Goal: Information Seeking & Learning: Learn about a topic

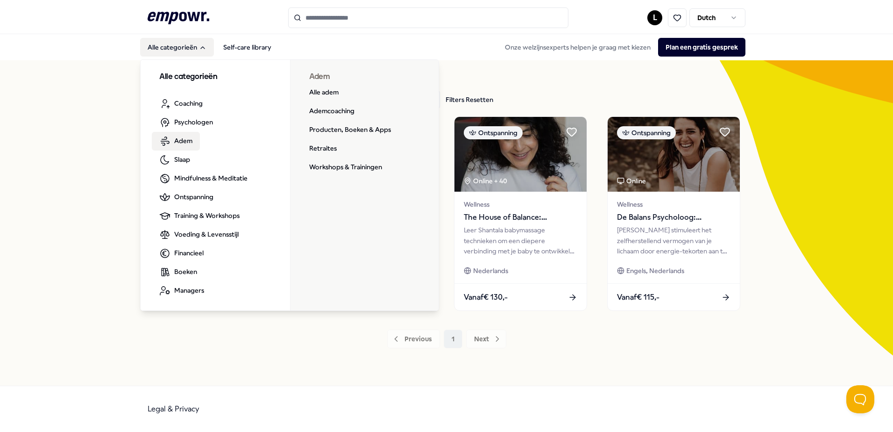
click at [192, 139] on link "Adem" at bounding box center [176, 141] width 48 height 19
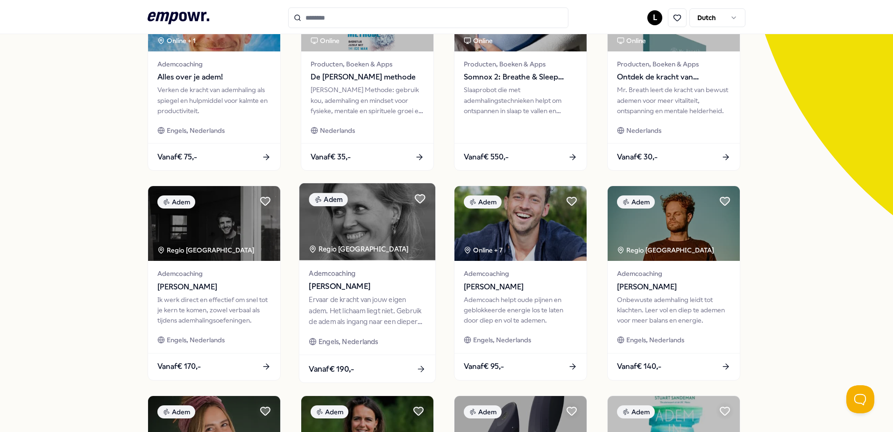
scroll to position [187, 0]
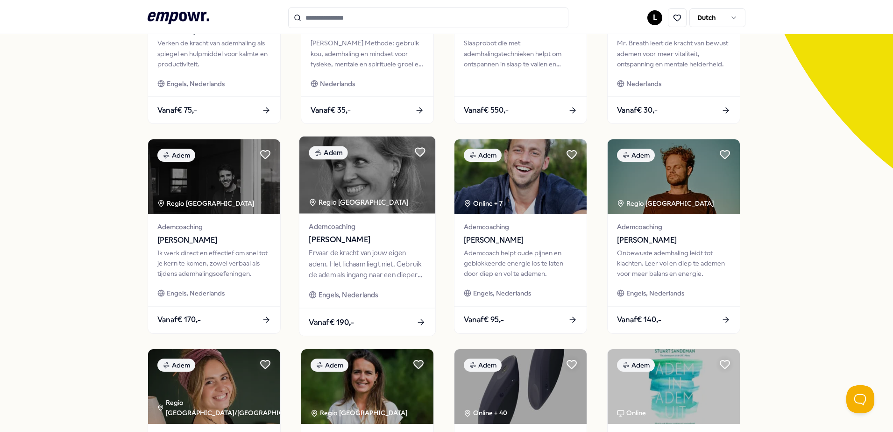
click at [366, 272] on div "Ervaar de kracht van jouw eigen adem. Het lichaam liegt niet. Gebruik de adem a…" at bounding box center [367, 264] width 117 height 32
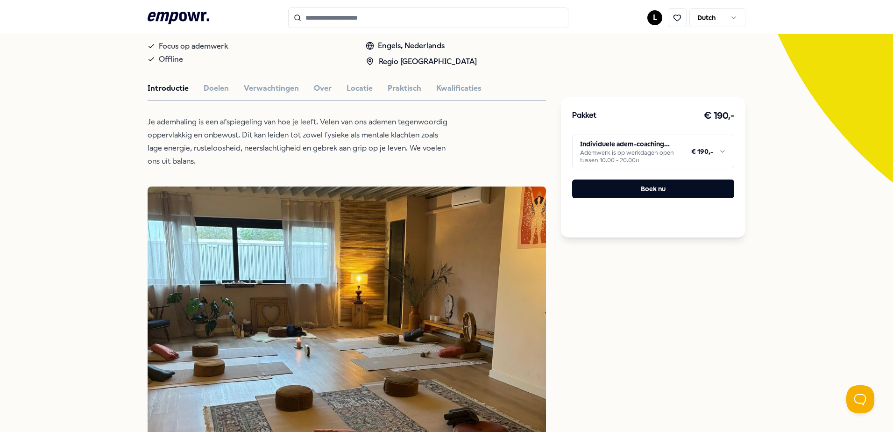
scroll to position [200, 0]
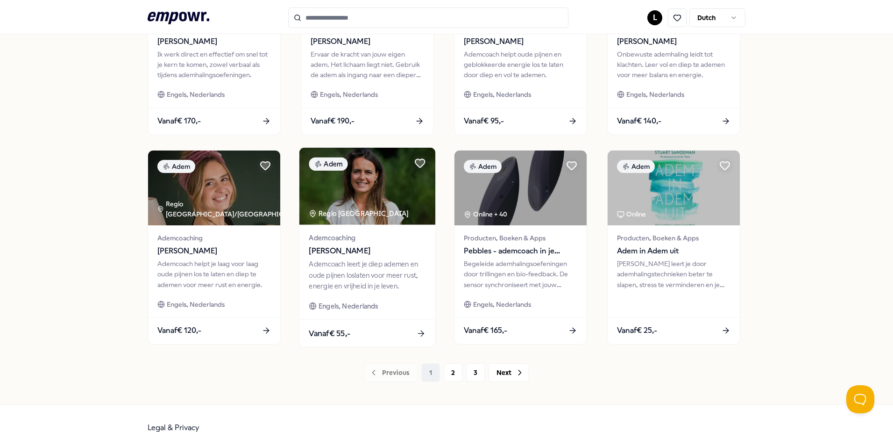
scroll to position [387, 0]
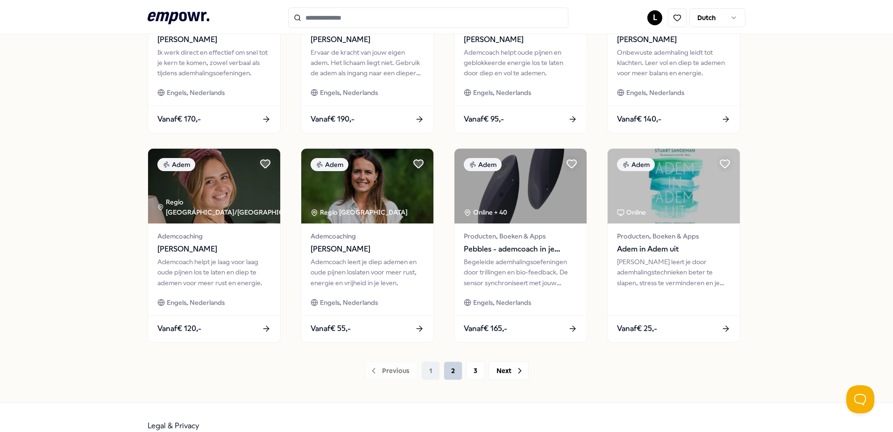
click at [448, 373] on button "2" at bounding box center [453, 370] width 19 height 19
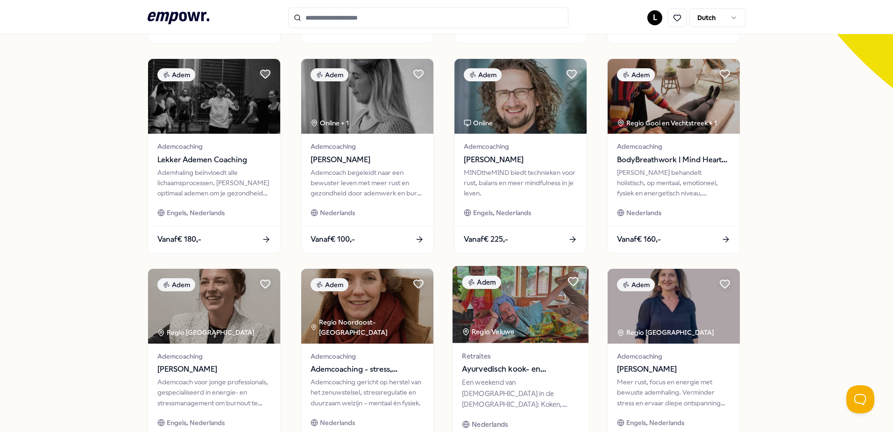
scroll to position [247, 0]
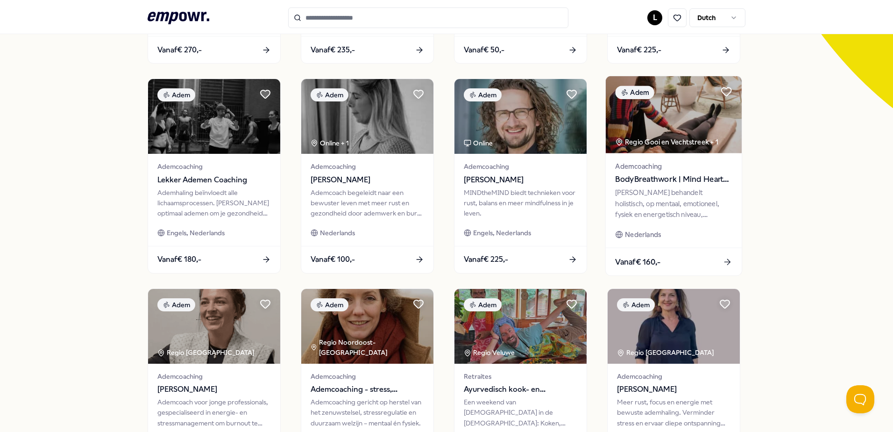
click at [652, 205] on div "Kim behandelt holistisch, op mentaal, emotioneel, fysiek en energetisch niveau,…" at bounding box center [673, 203] width 117 height 32
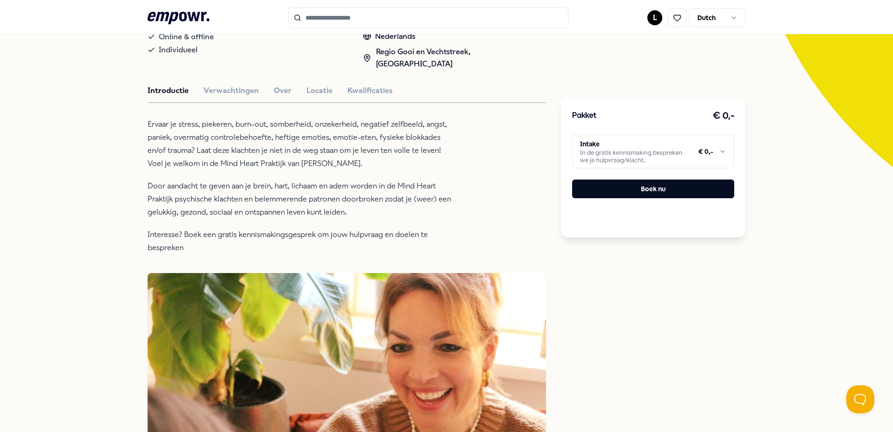
scroll to position [154, 0]
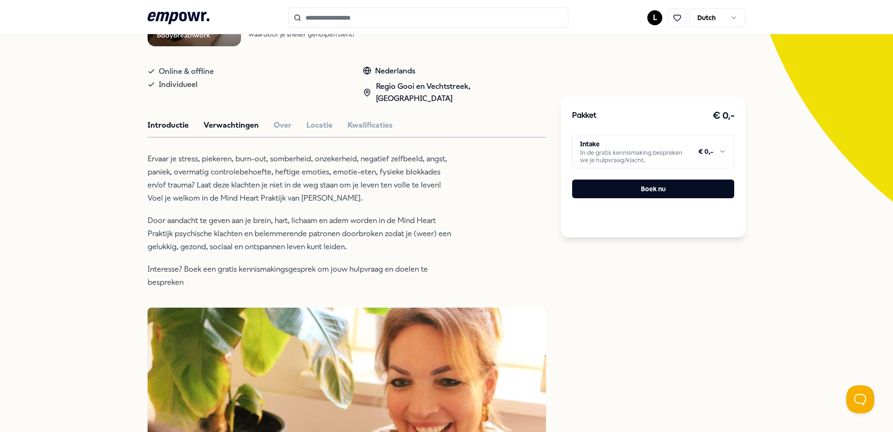
click at [227, 131] on button "Verwachtingen" at bounding box center [231, 125] width 55 height 12
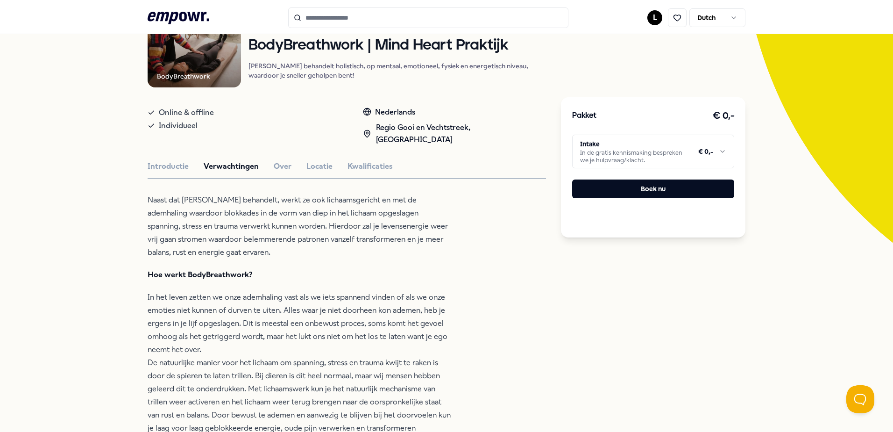
scroll to position [107, 0]
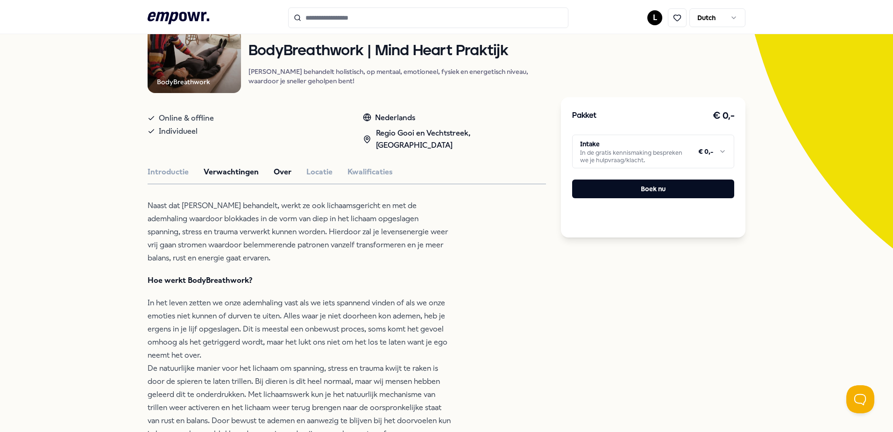
click at [279, 178] on button "Over" at bounding box center [283, 172] width 18 height 12
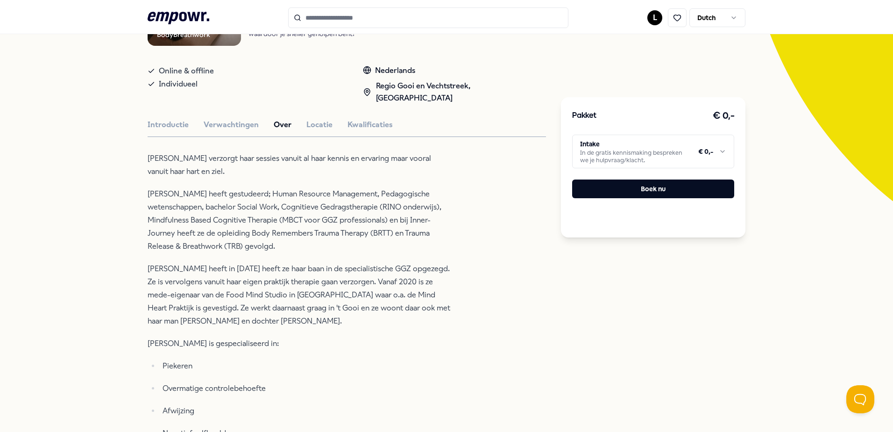
scroll to position [154, 0]
click at [312, 131] on button "Locatie" at bounding box center [319, 125] width 26 height 12
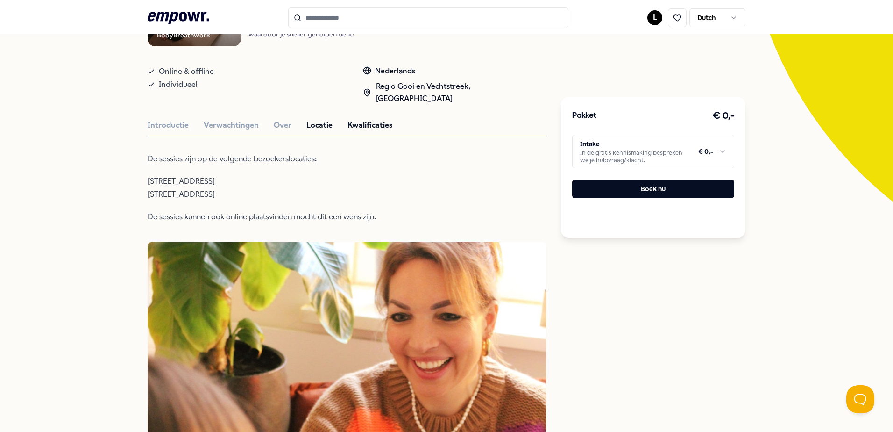
click at [359, 131] on button "Kwalificaties" at bounding box center [370, 125] width 45 height 12
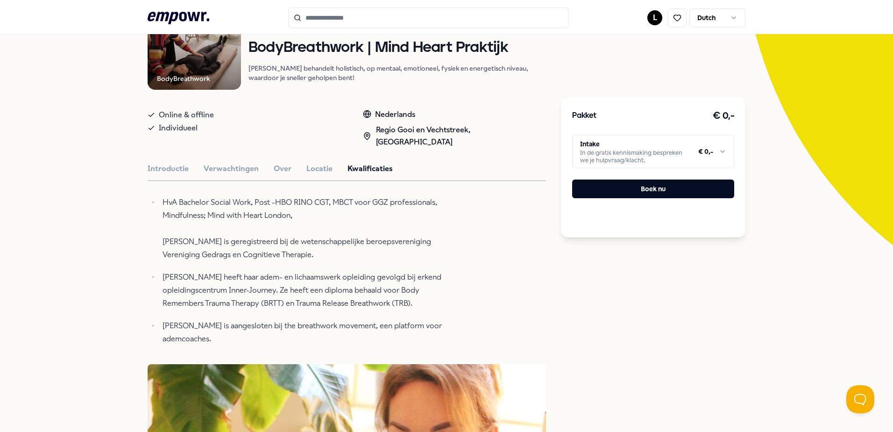
scroll to position [60, 0]
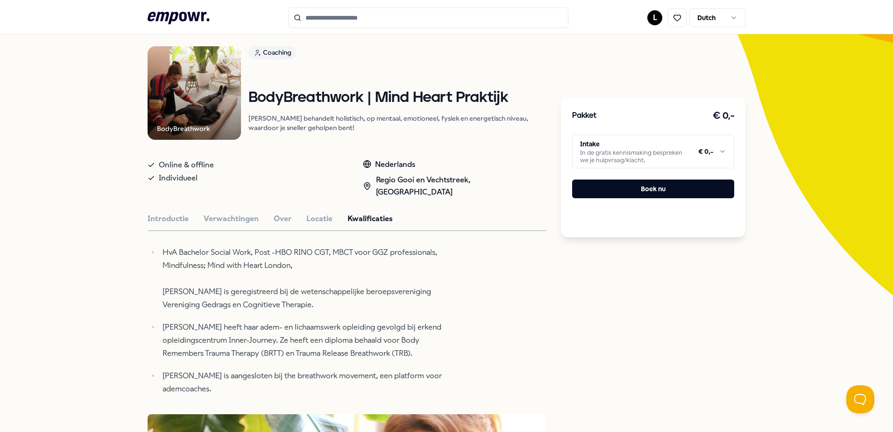
click at [718, 151] on html ".empowr-logo_svg__cls-1{fill:#03032f} L Dutch Alle categorieën Self-care librar…" at bounding box center [446, 216] width 893 height 432
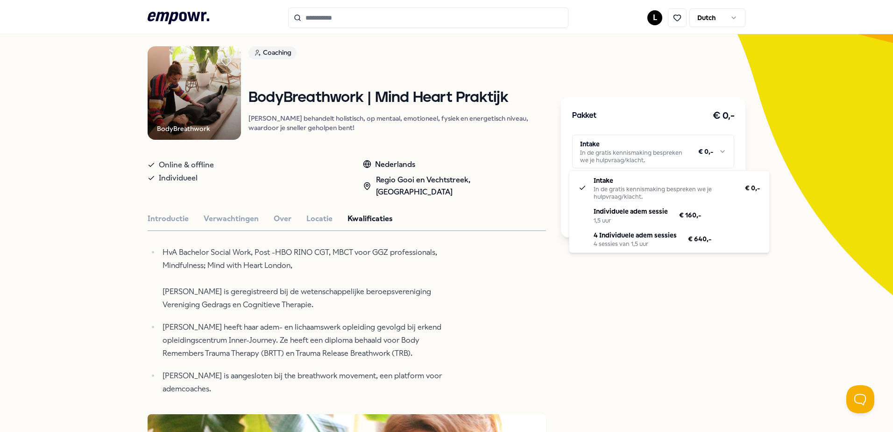
click at [525, 235] on html ".empowr-logo_svg__cls-1{fill:#03032f} L Dutch Alle categorieën Self-care librar…" at bounding box center [446, 216] width 893 height 432
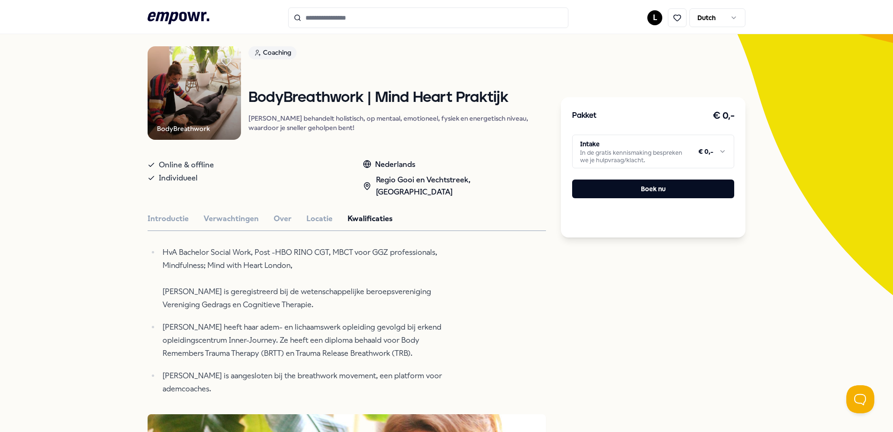
scroll to position [0, 0]
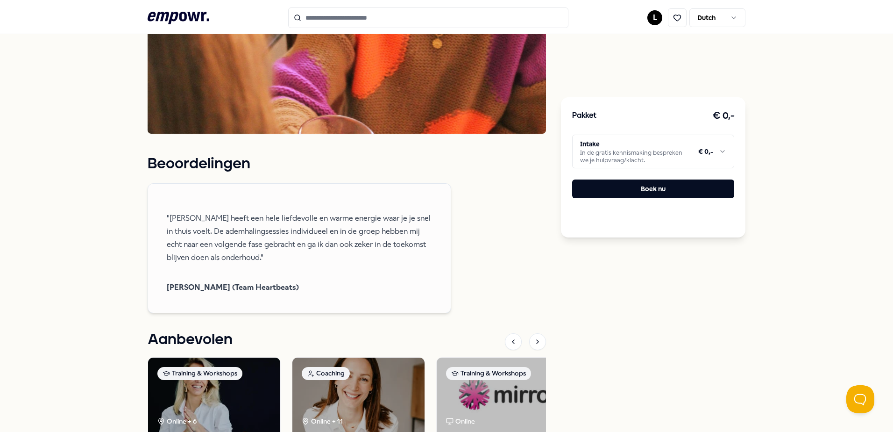
scroll to position [747, 0]
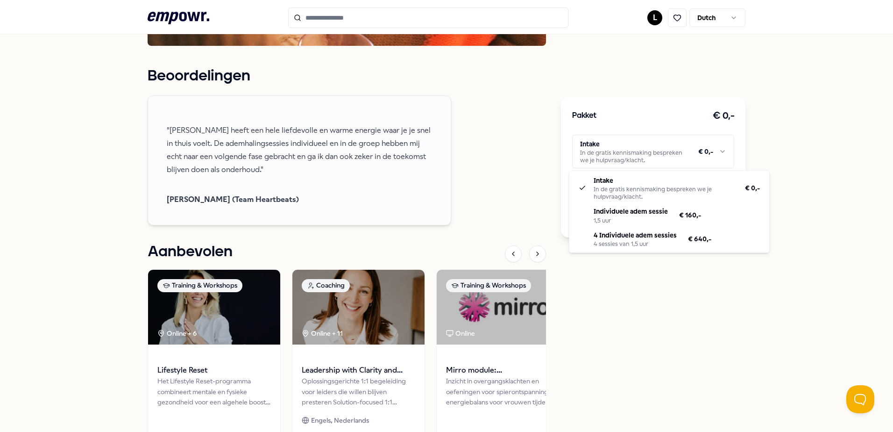
click at [720, 149] on html ".empowr-logo_svg__cls-1{fill:#03032f} L Dutch Alle categorieën Self-care librar…" at bounding box center [446, 216] width 893 height 432
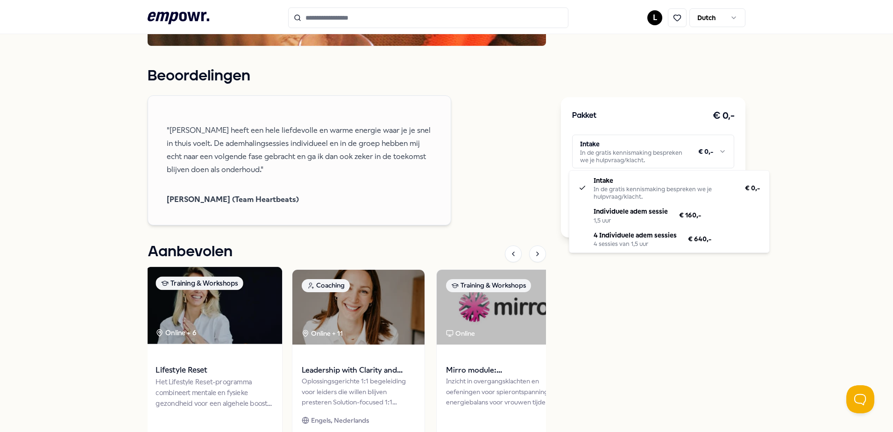
click at [200, 382] on html ".empowr-logo_svg__cls-1{fill:#03032f} L Dutch Alle categorieën Self-care librar…" at bounding box center [446, 216] width 893 height 432
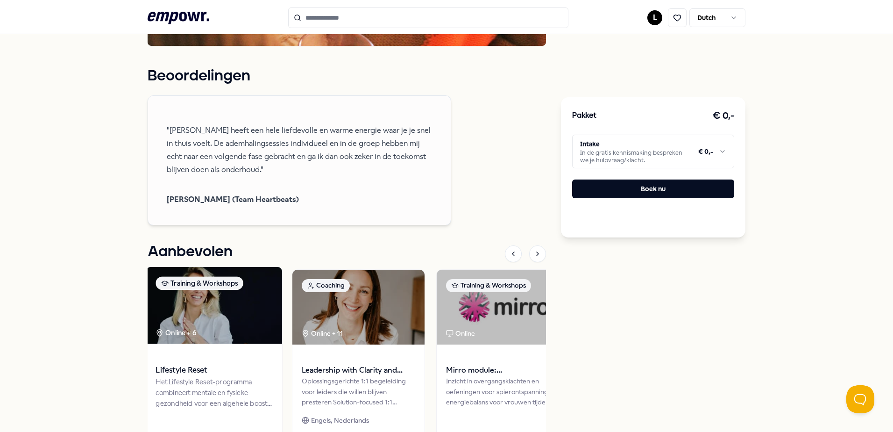
click at [213, 327] on img at bounding box center [214, 304] width 136 height 77
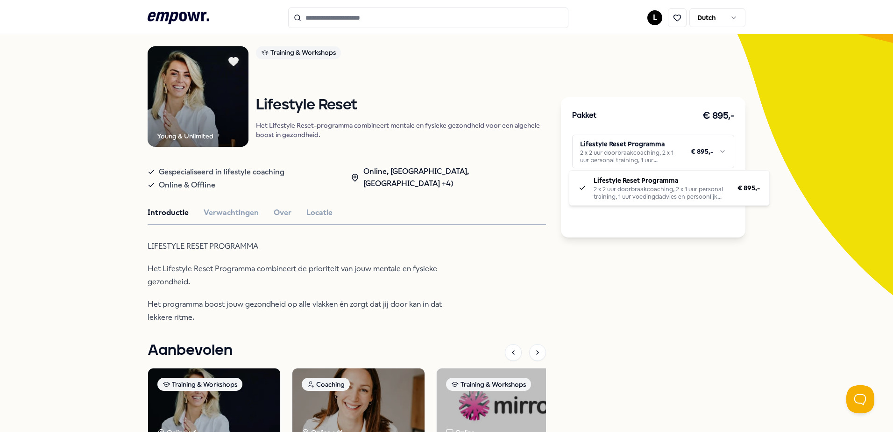
click at [716, 149] on html ".empowr-logo_svg__cls-1{fill:#03032f} L Dutch Alle categorieën Self-care librar…" at bounding box center [446, 216] width 893 height 432
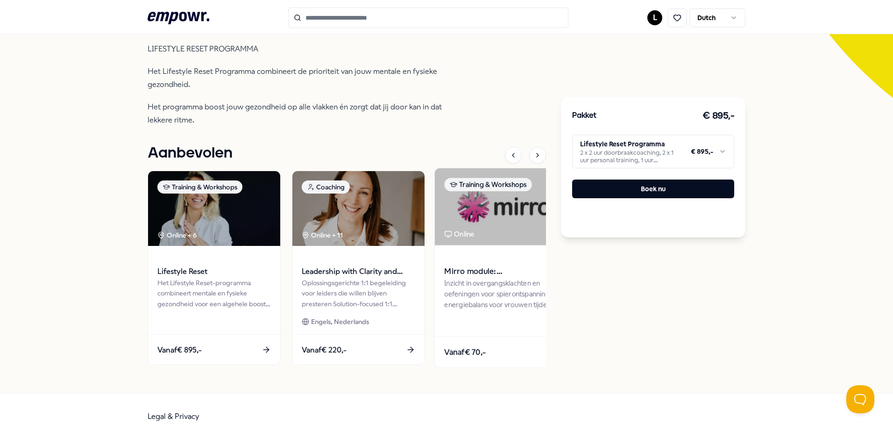
scroll to position [265, 0]
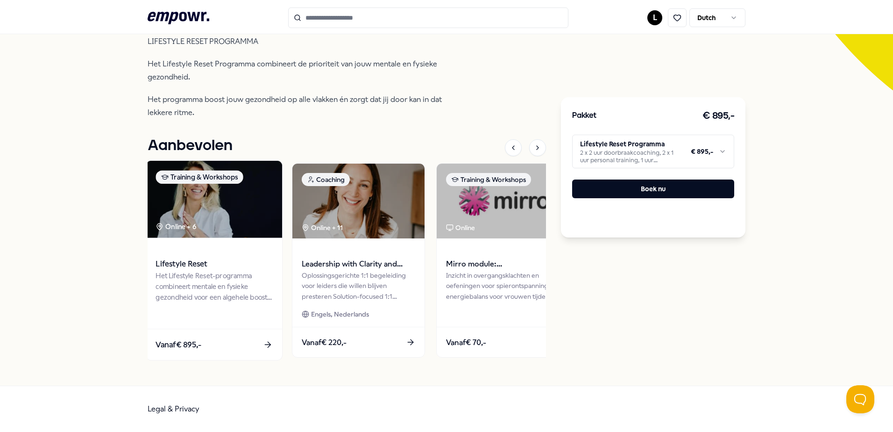
click at [263, 342] on icon at bounding box center [268, 345] width 10 height 10
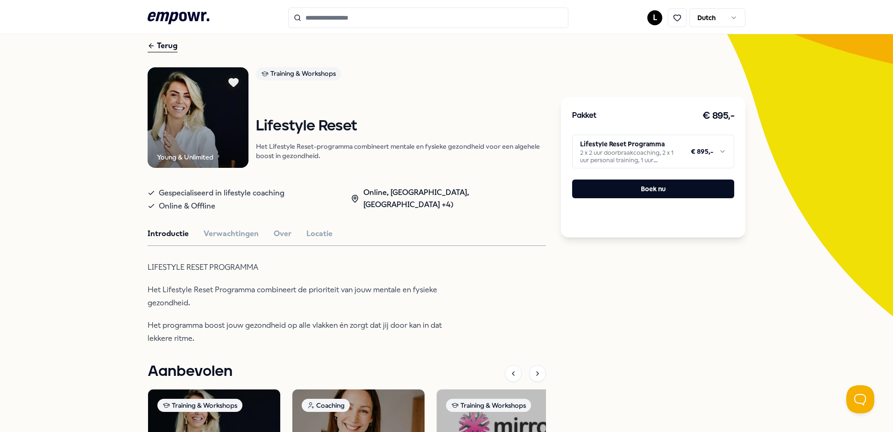
scroll to position [14, 0]
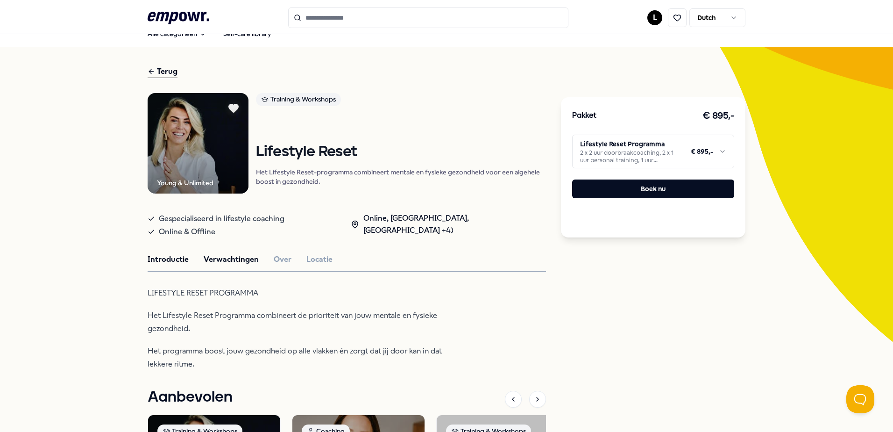
click at [231, 262] on button "Verwachtingen" at bounding box center [231, 259] width 55 height 12
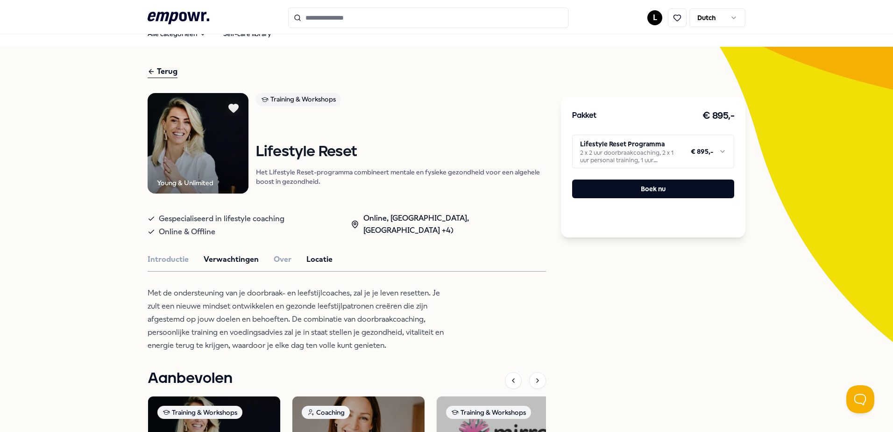
click at [310, 261] on button "Locatie" at bounding box center [319, 259] width 26 height 12
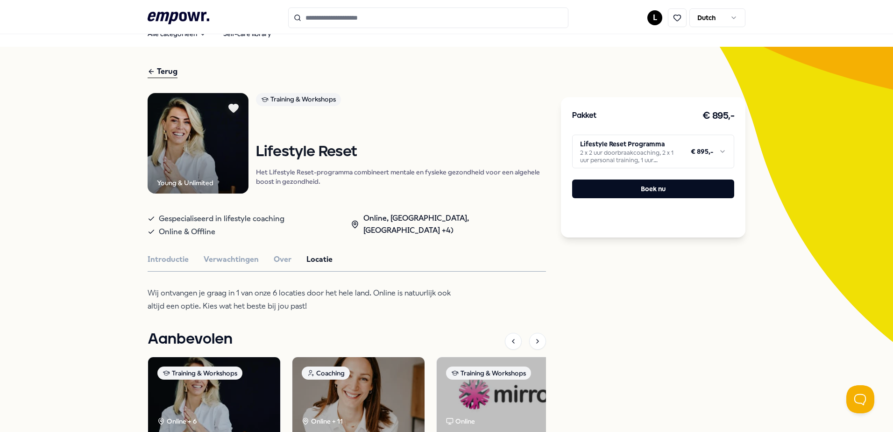
scroll to position [60, 0]
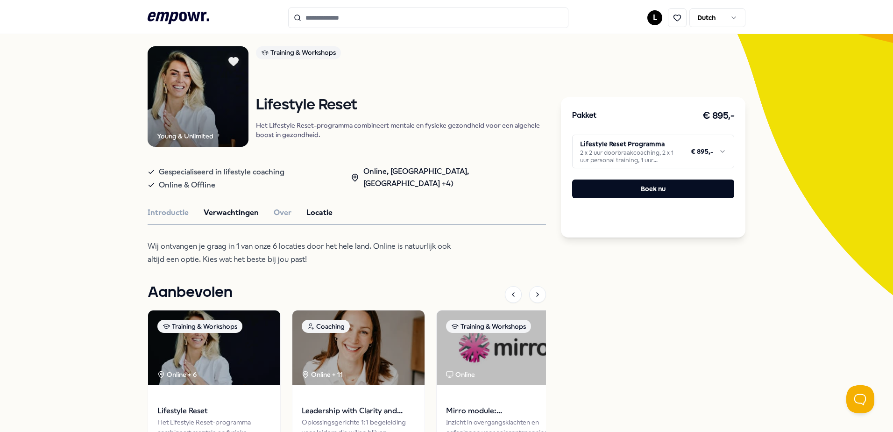
click at [228, 215] on button "Verwachtingen" at bounding box center [231, 212] width 55 height 12
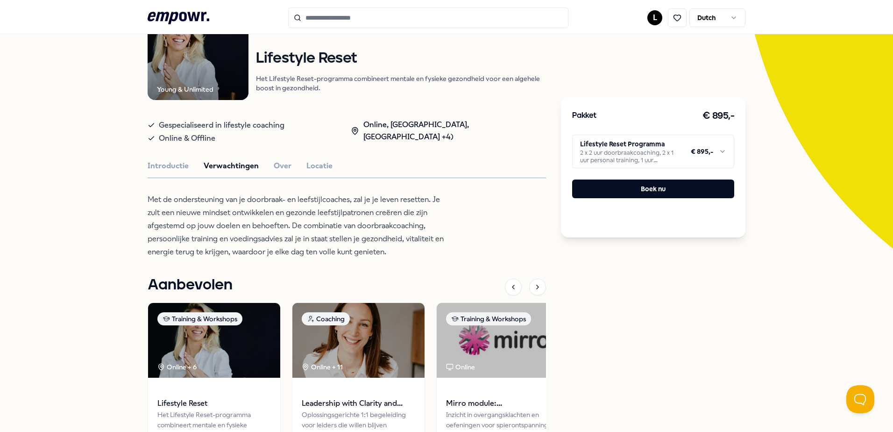
scroll to position [154, 0]
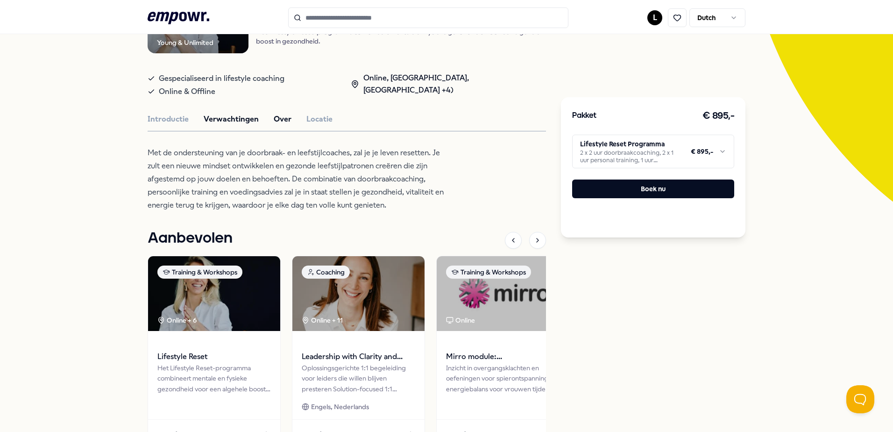
click at [280, 118] on button "Over" at bounding box center [283, 119] width 18 height 12
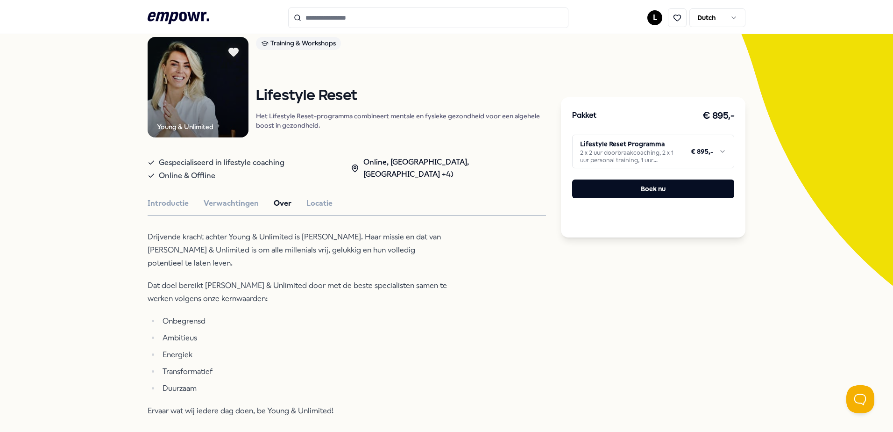
scroll to position [60, 0]
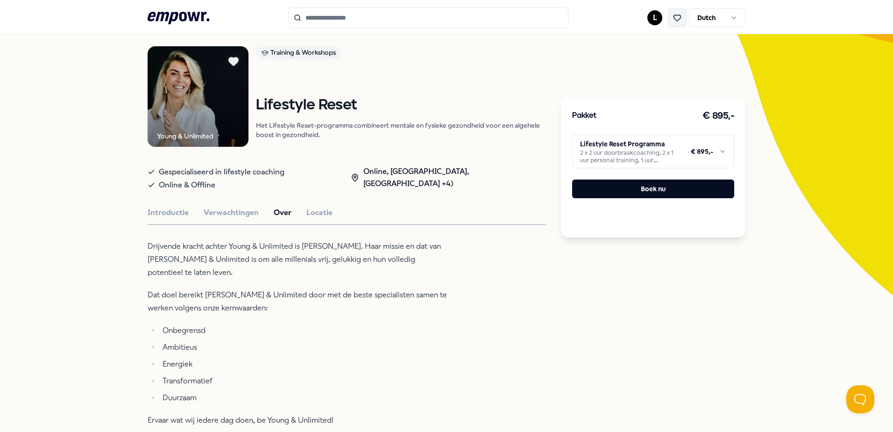
click at [674, 19] on icon at bounding box center [677, 18] width 8 height 8
